Goal: Information Seeking & Learning: Learn about a topic

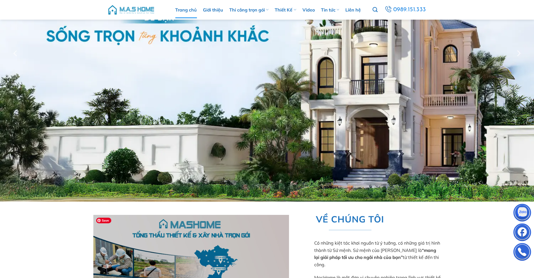
scroll to position [28, 0]
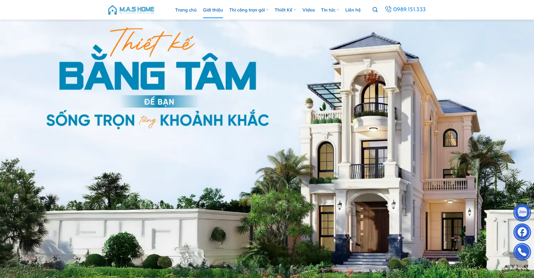
click at [212, 10] on link "Giới thiệu" at bounding box center [213, 9] width 20 height 17
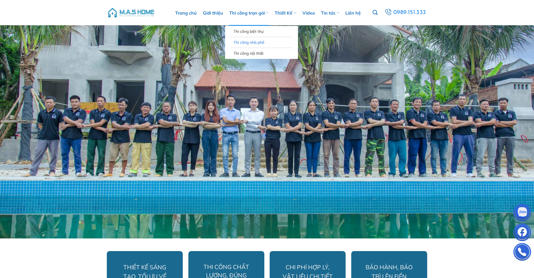
click at [249, 43] on link "Thi công nhà phố" at bounding box center [261, 42] width 56 height 11
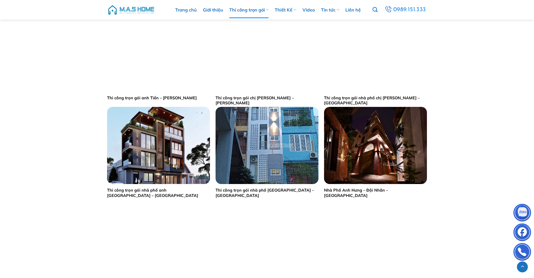
scroll to position [924, 0]
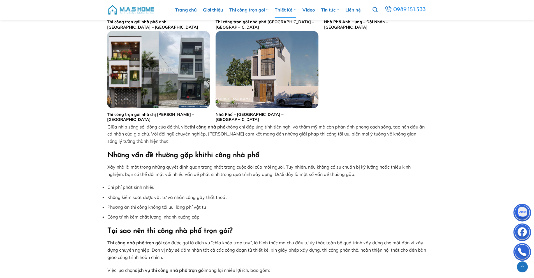
click at [283, 10] on link "Thiết Kế" at bounding box center [285, 9] width 21 height 17
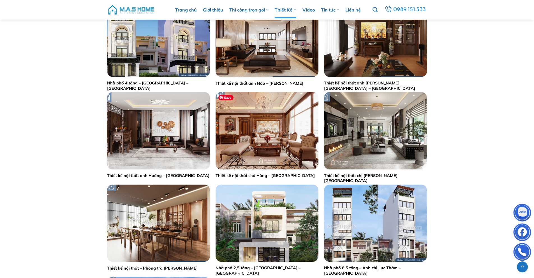
scroll to position [784, 0]
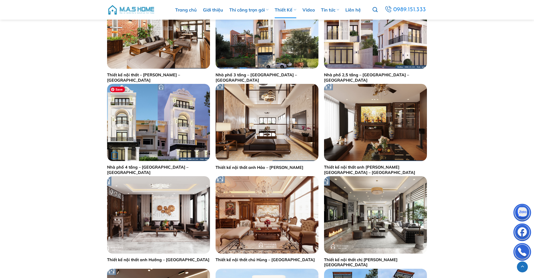
click at [122, 122] on img "Nhà phố 4 tầng - Anh Cường - Đông Anh" at bounding box center [158, 122] width 103 height 77
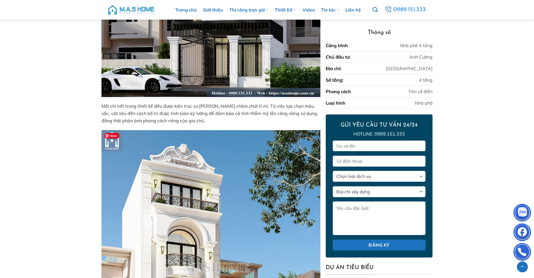
scroll to position [799, 0]
